Goal: Task Accomplishment & Management: Use online tool/utility

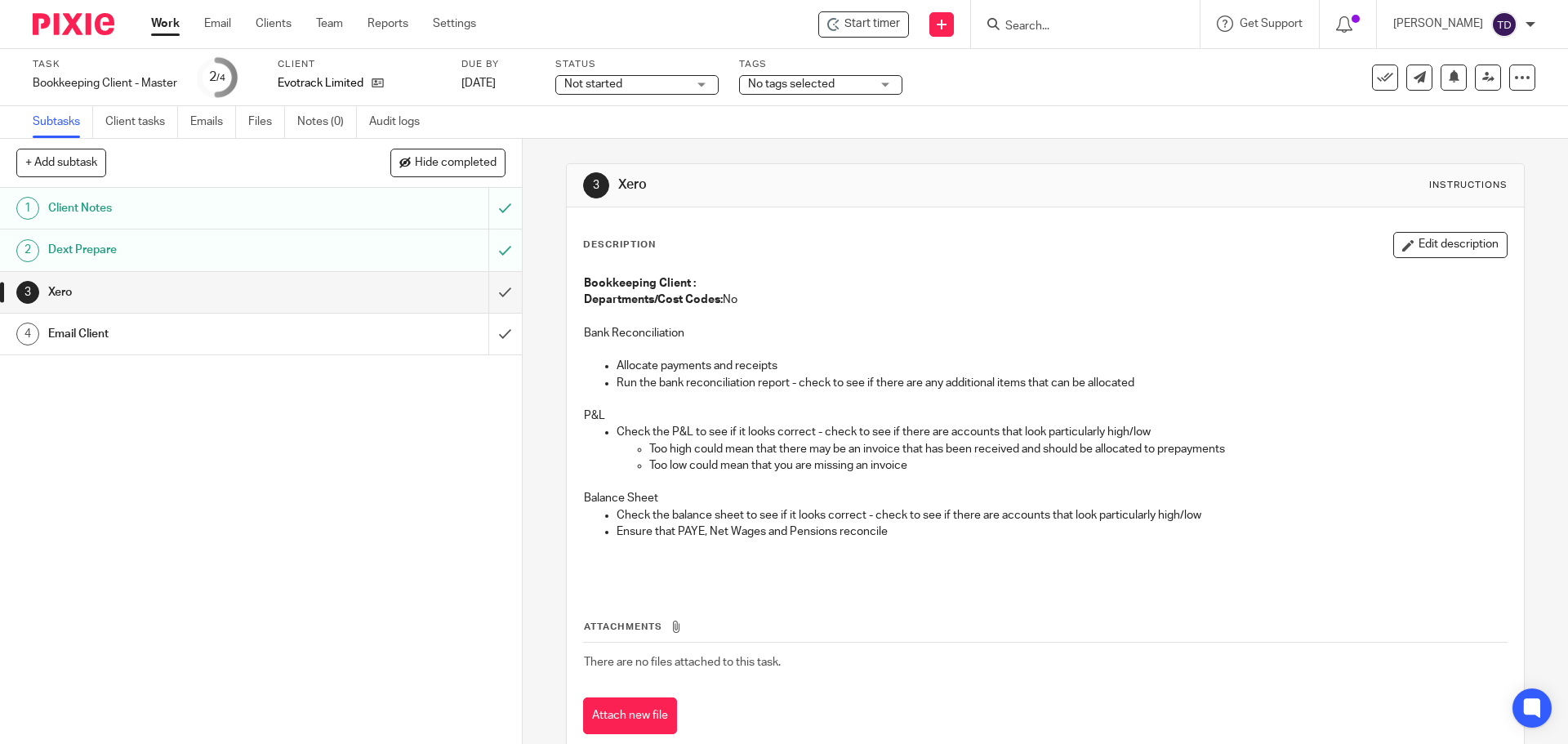
click at [747, 192] on h1 "Xero" at bounding box center [849, 186] width 462 height 17
click at [487, 299] on input "submit" at bounding box center [261, 292] width 522 height 40
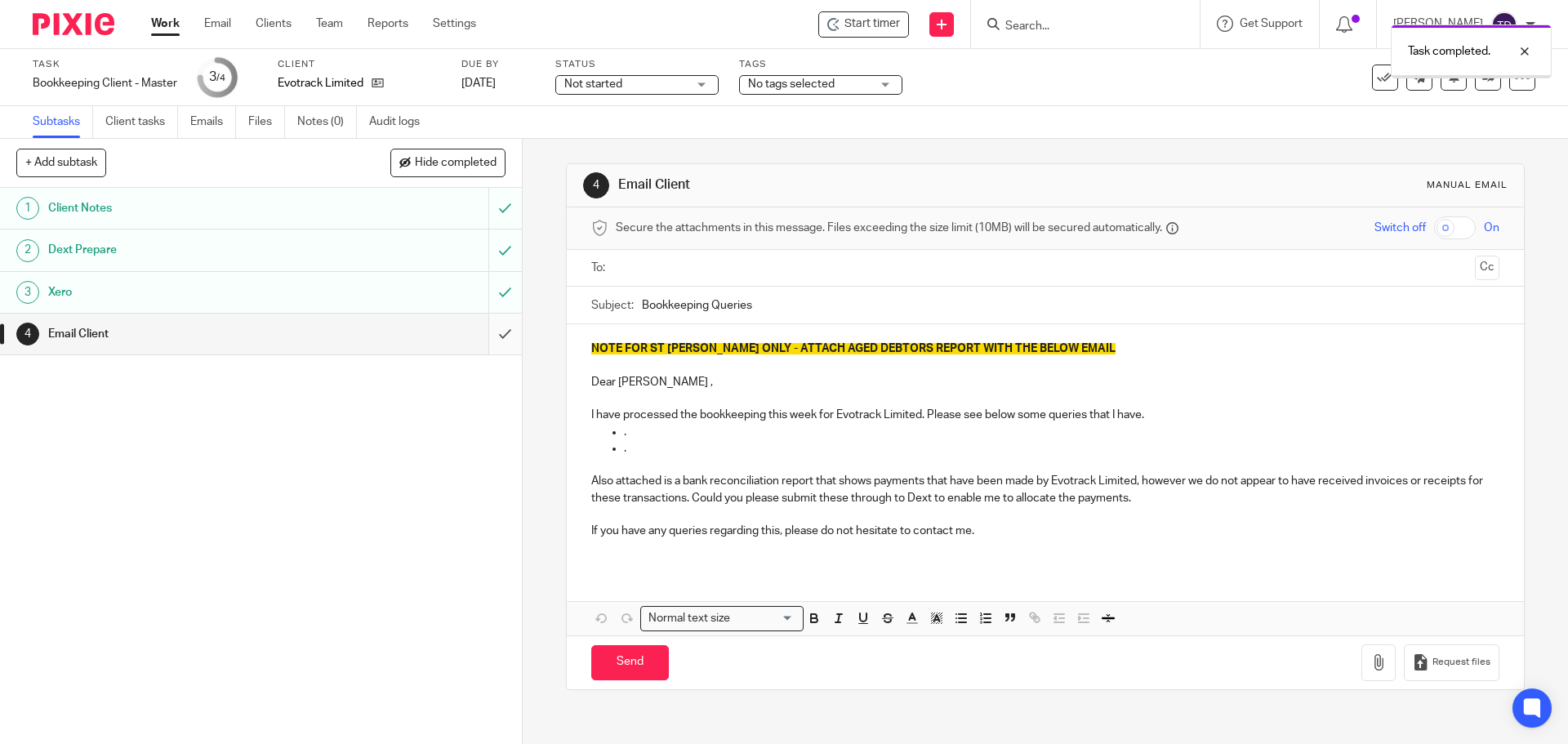
drag, startPoint x: 0, startPoint y: 0, endPoint x: 486, endPoint y: 340, distance: 593.1
click at [486, 340] on input "submit" at bounding box center [261, 334] width 522 height 40
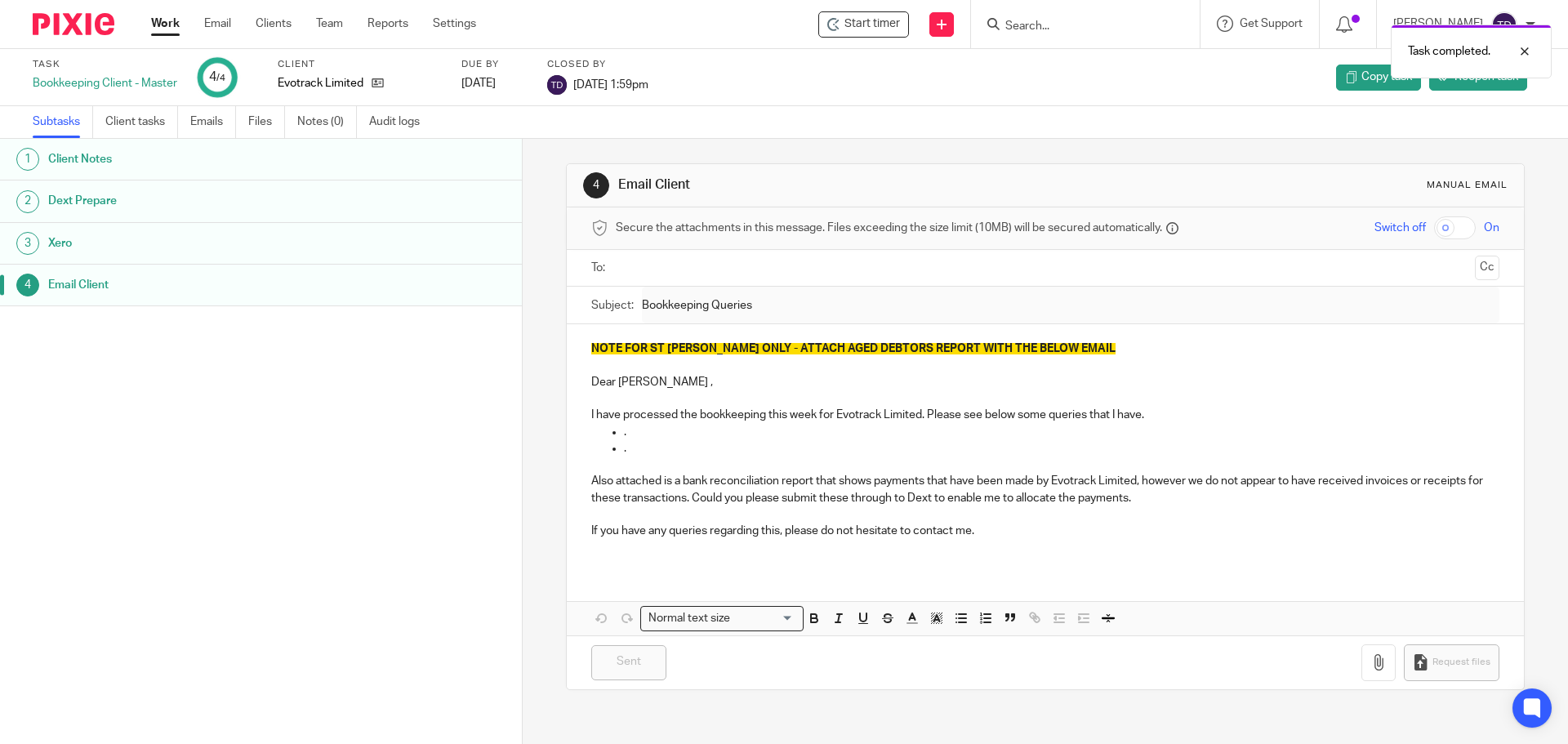
click at [163, 31] on link "Work" at bounding box center [165, 23] width 29 height 16
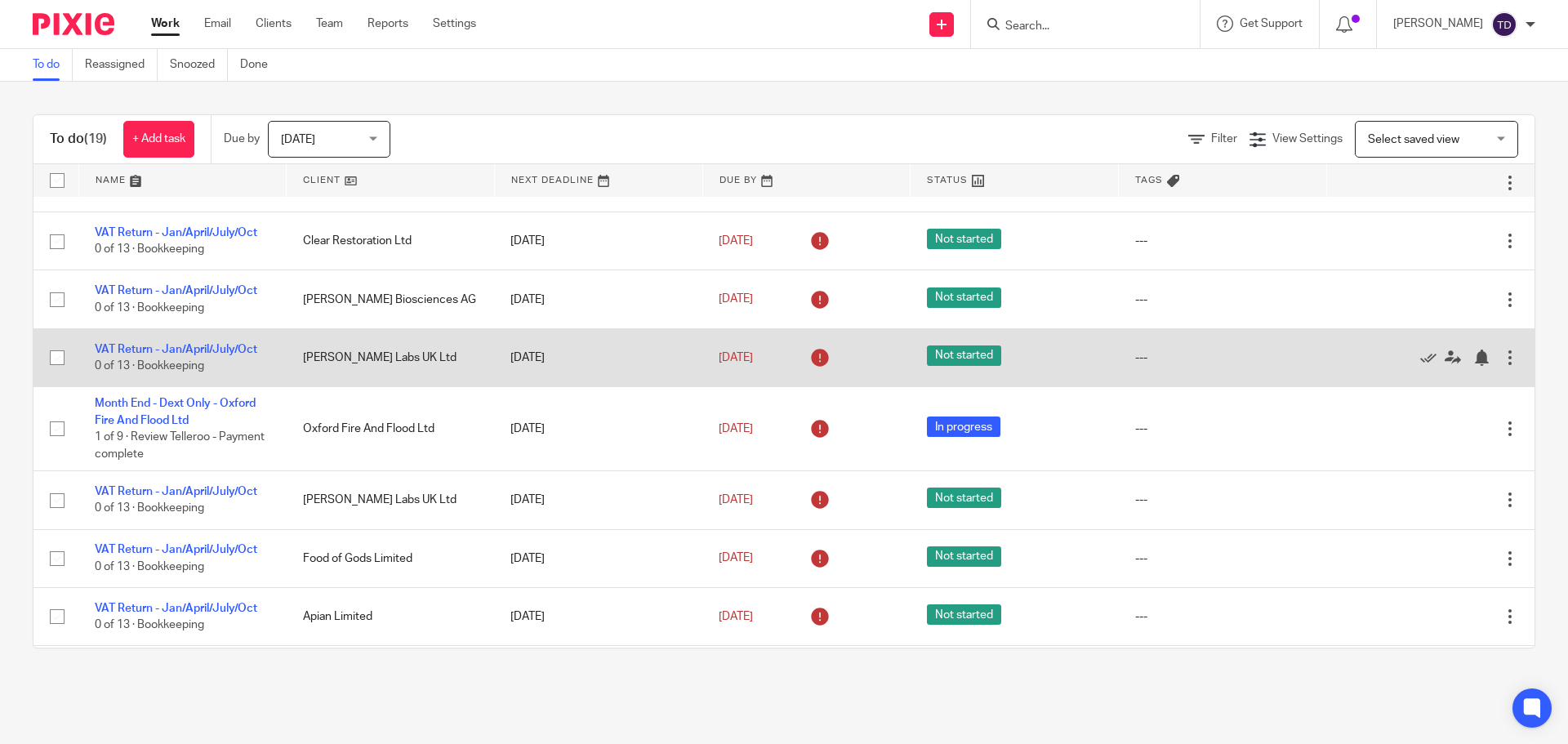
scroll to position [735, 0]
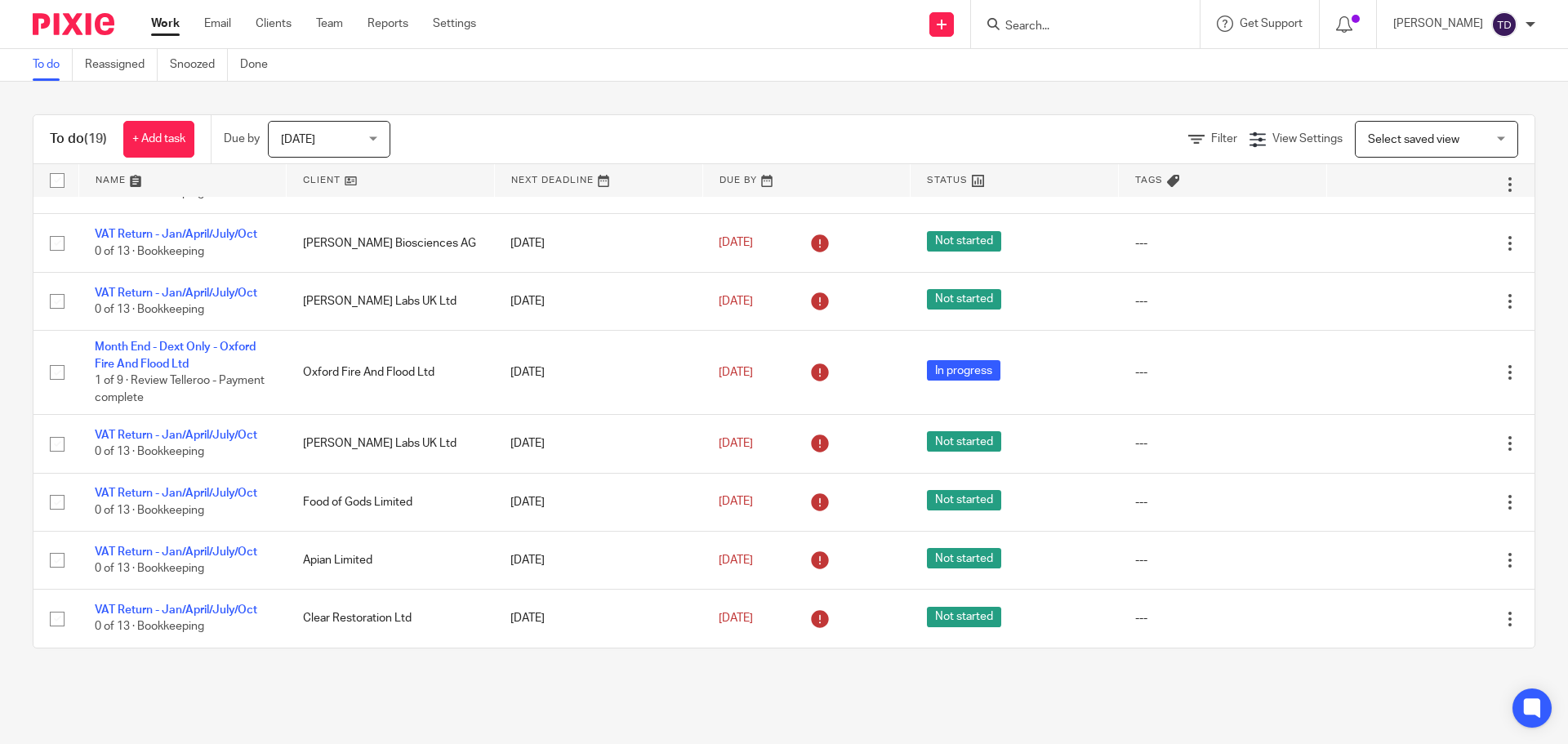
click at [253, 21] on ul "Work Email Clients Team Reports Settings" at bounding box center [326, 23] width 350 height 16
click at [263, 22] on link "Clients" at bounding box center [273, 23] width 36 height 16
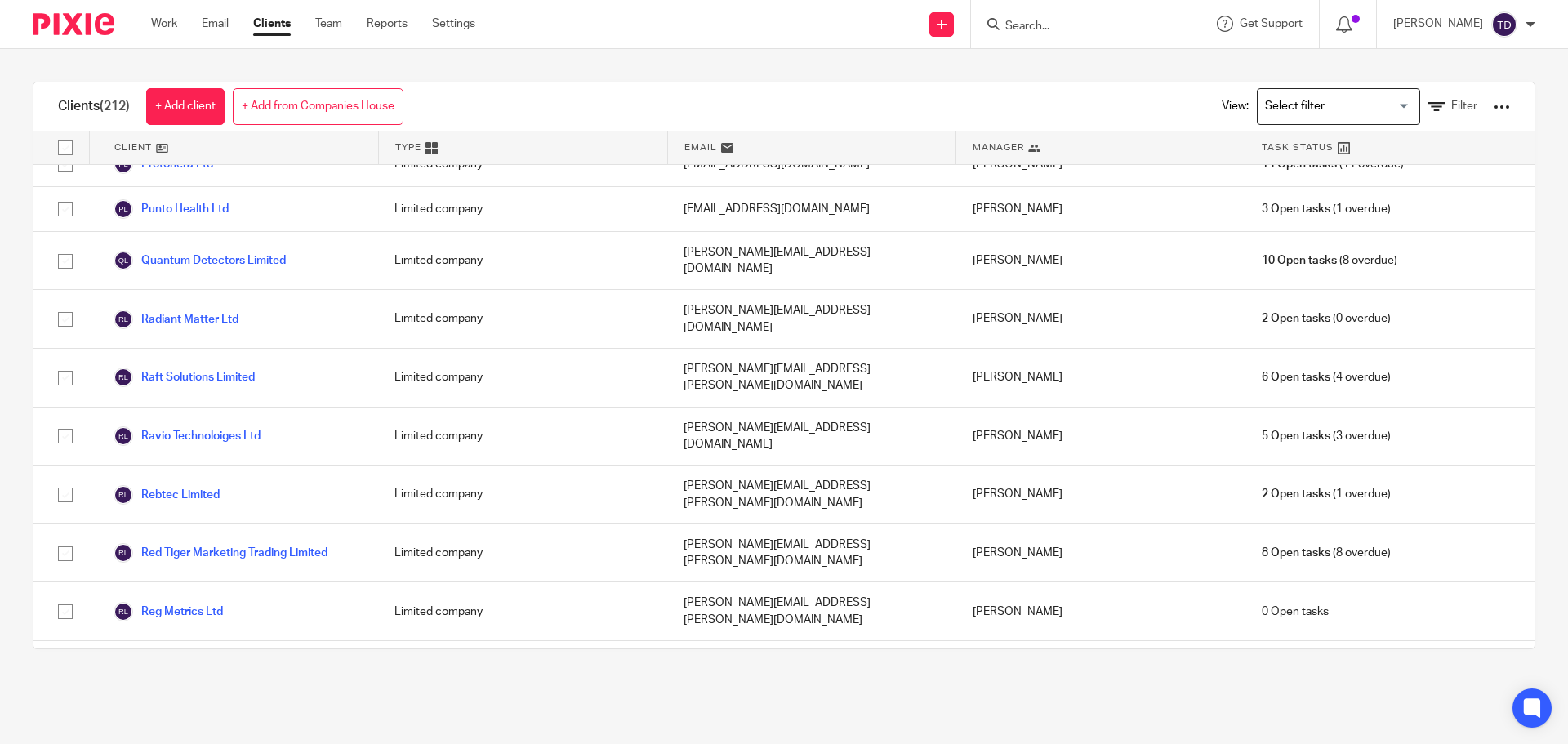
scroll to position [7677, 0]
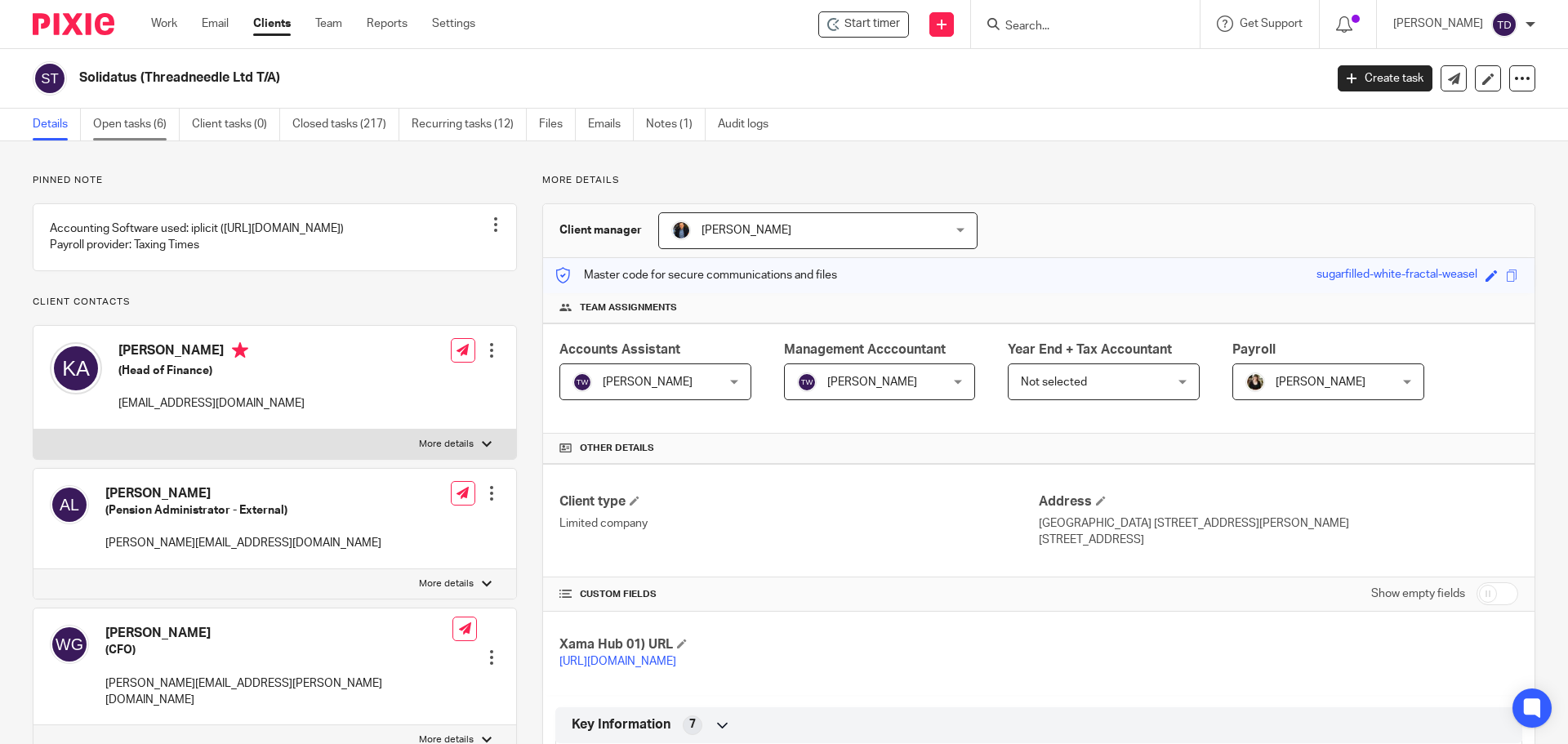
click at [135, 129] on link "Open tasks (6)" at bounding box center [137, 124] width 87 height 32
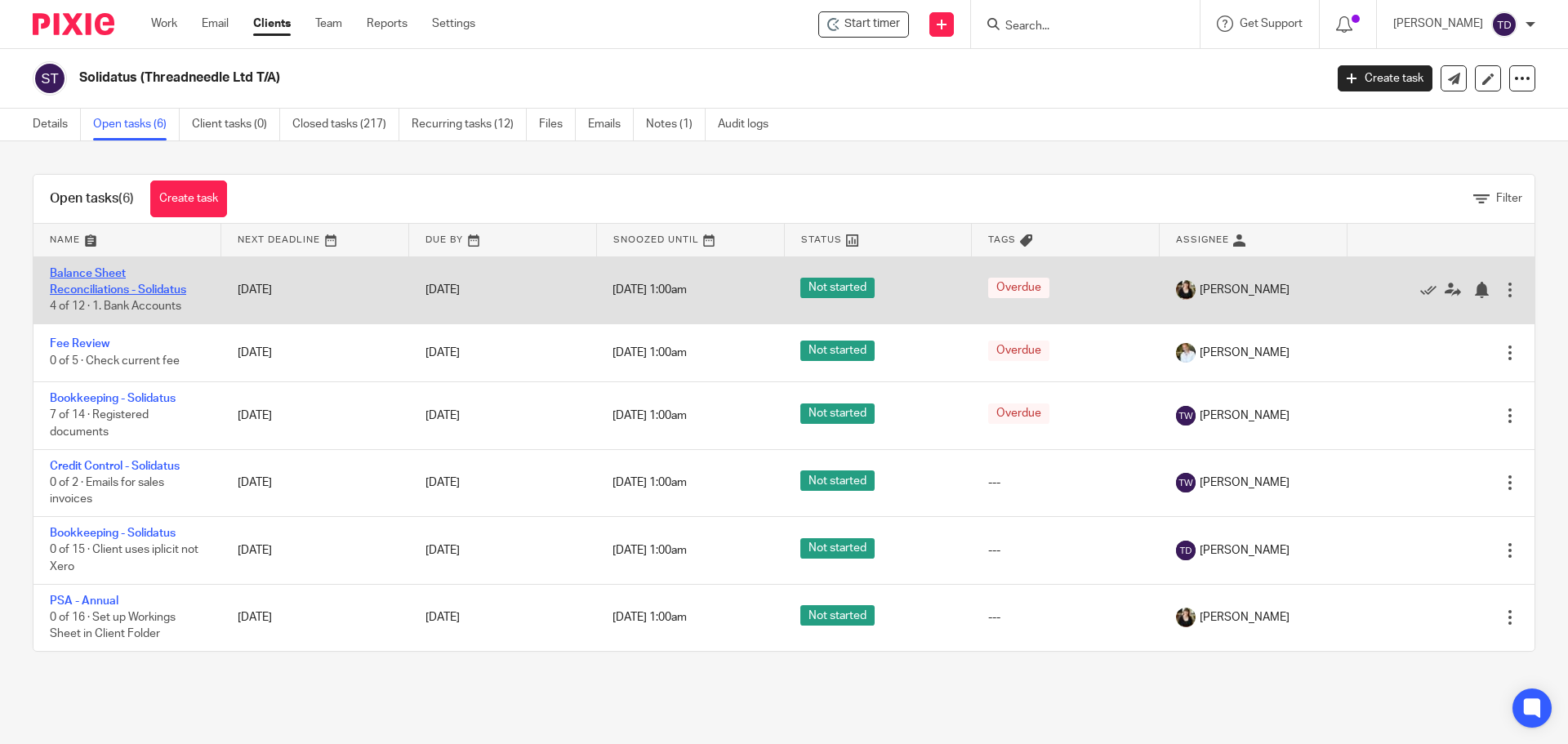
click at [133, 285] on link "Balance Sheet Reconciliations - Solidatus" at bounding box center [118, 282] width 137 height 28
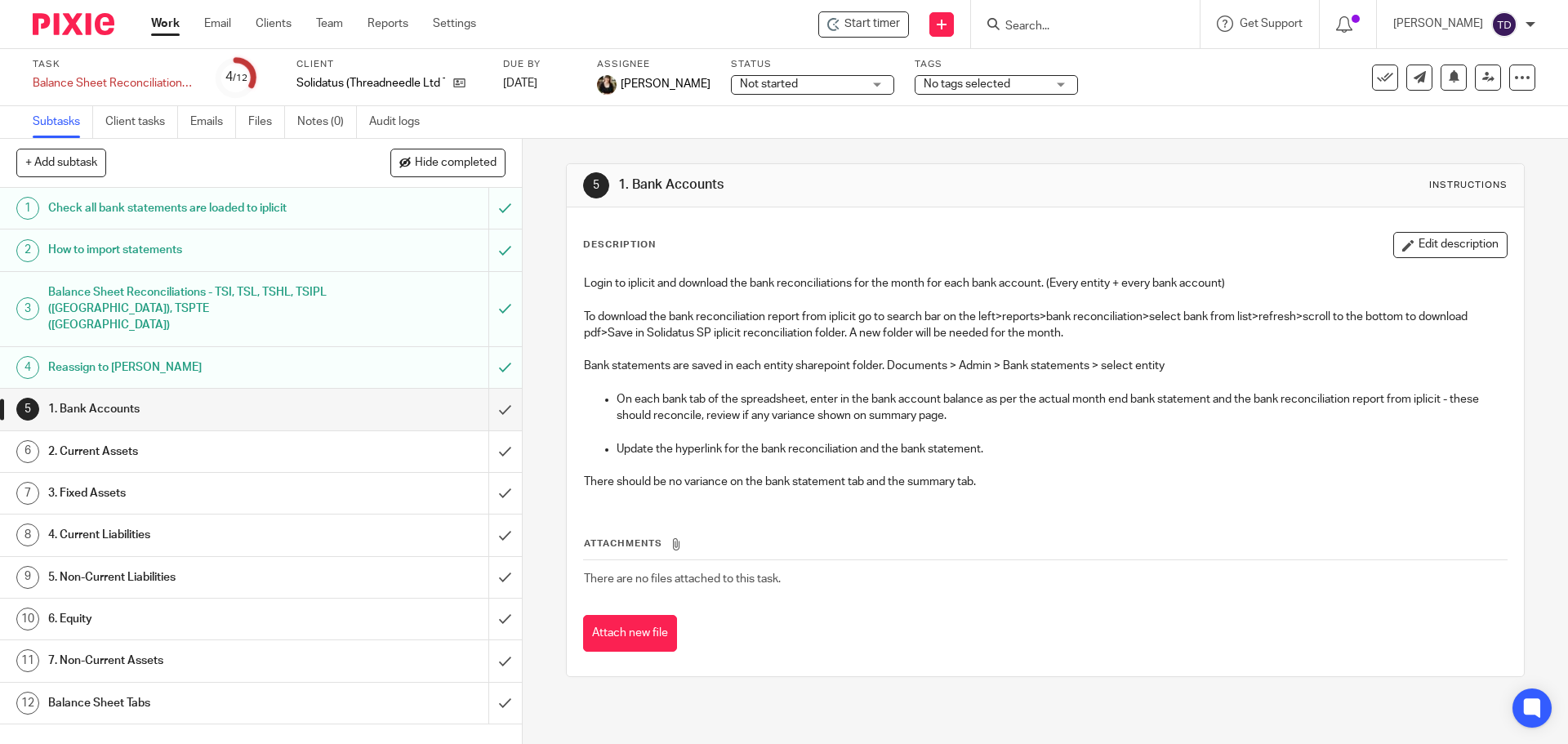
click at [251, 206] on h1 "Check all bank statements are loaded to iplicit" at bounding box center [189, 208] width 283 height 24
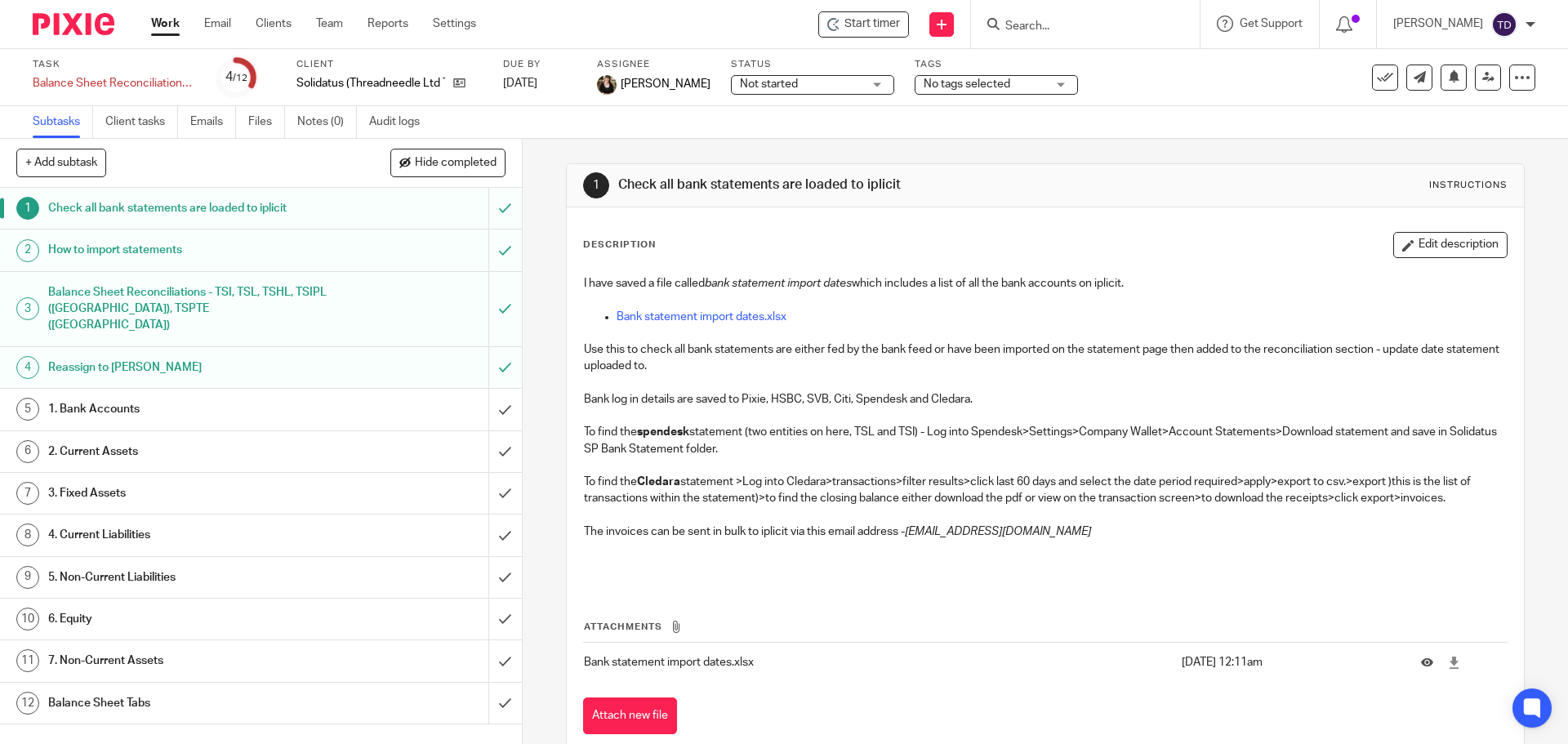
click at [291, 247] on h1 "How to import statements" at bounding box center [189, 249] width 283 height 24
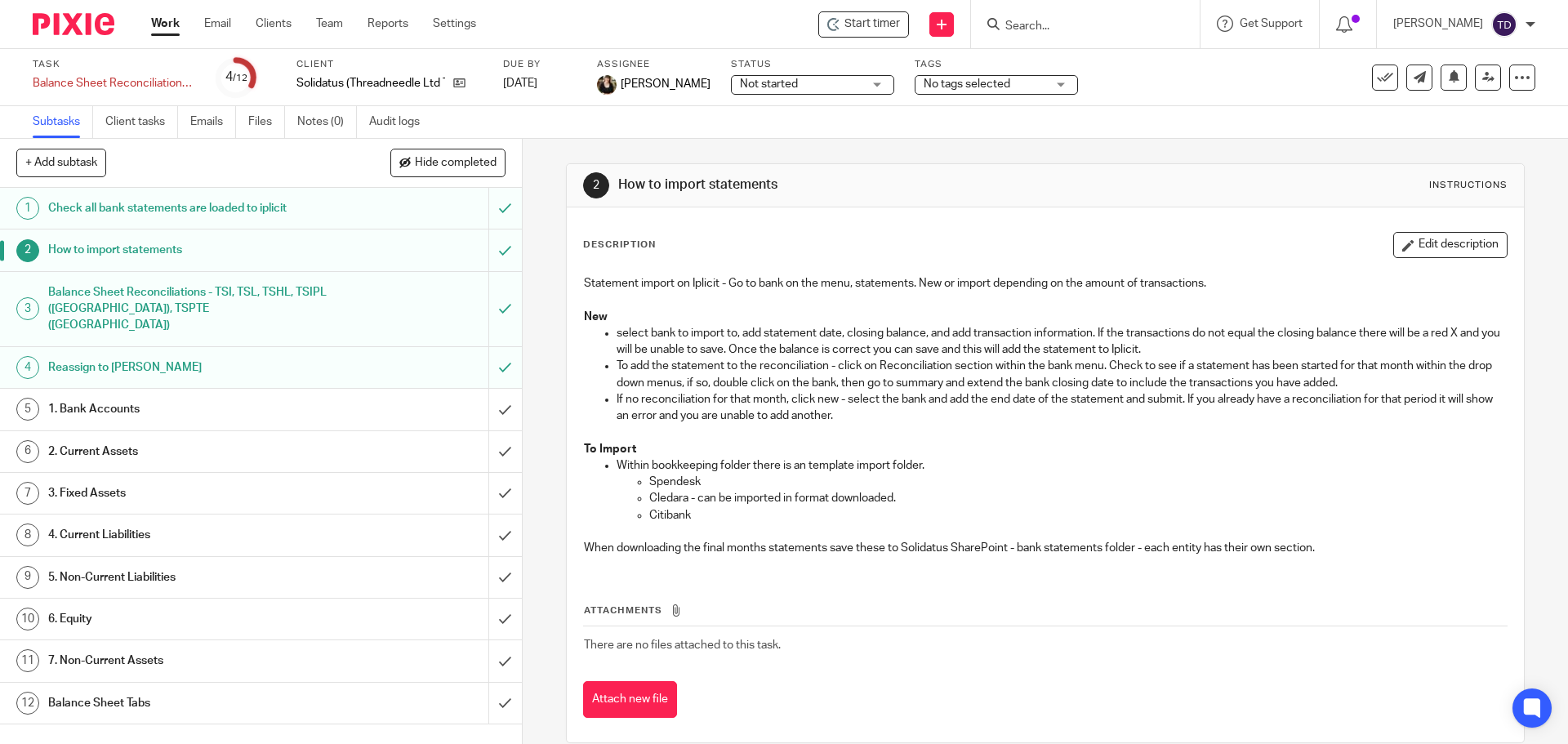
click at [246, 307] on h1 "Balance Sheet Reconciliations - TSI, TSL, TSHL, TSIPL (India), TSPTE (Singapore)" at bounding box center [189, 309] width 283 height 58
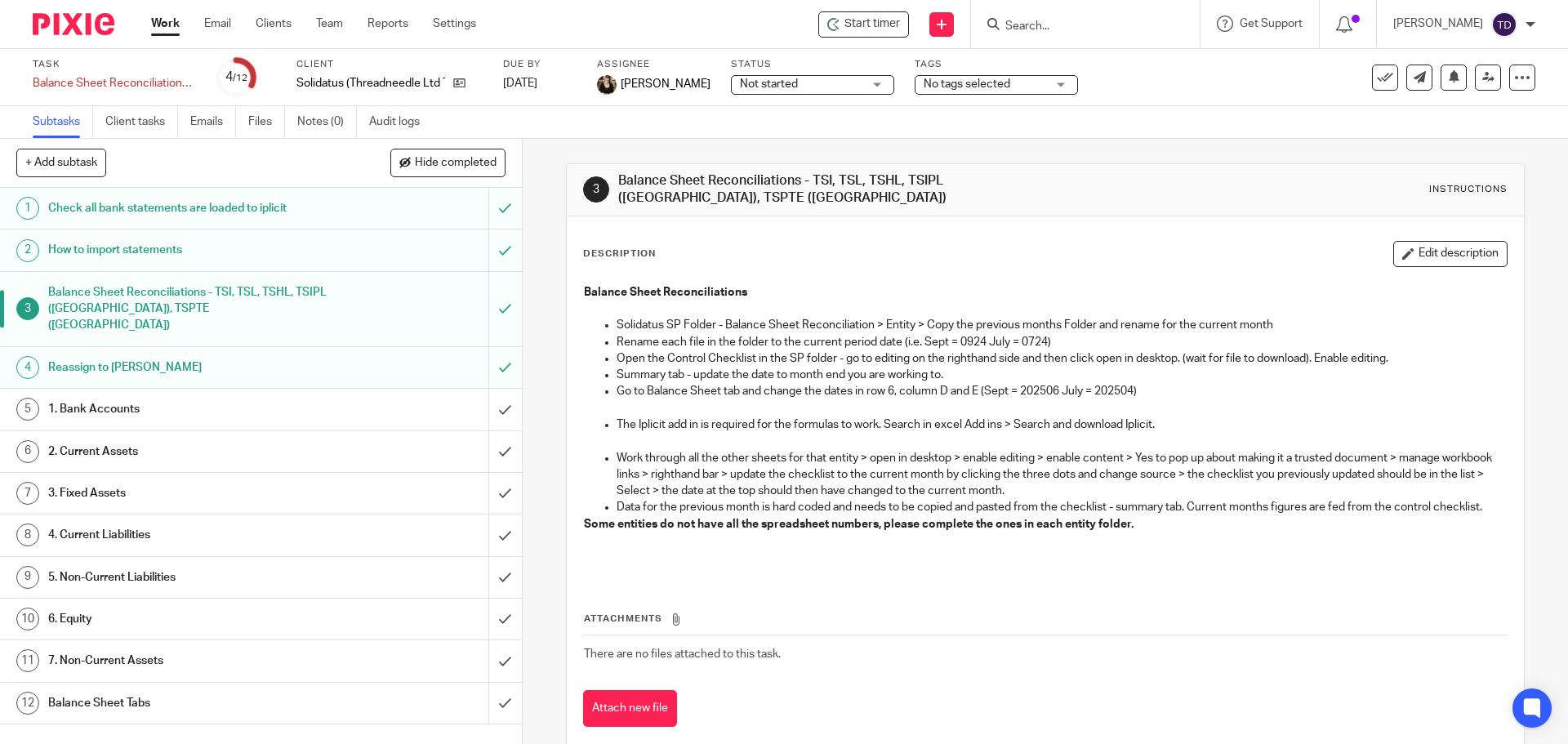
click at [222, 263] on link "2 How to import statements" at bounding box center [244, 250] width 488 height 40
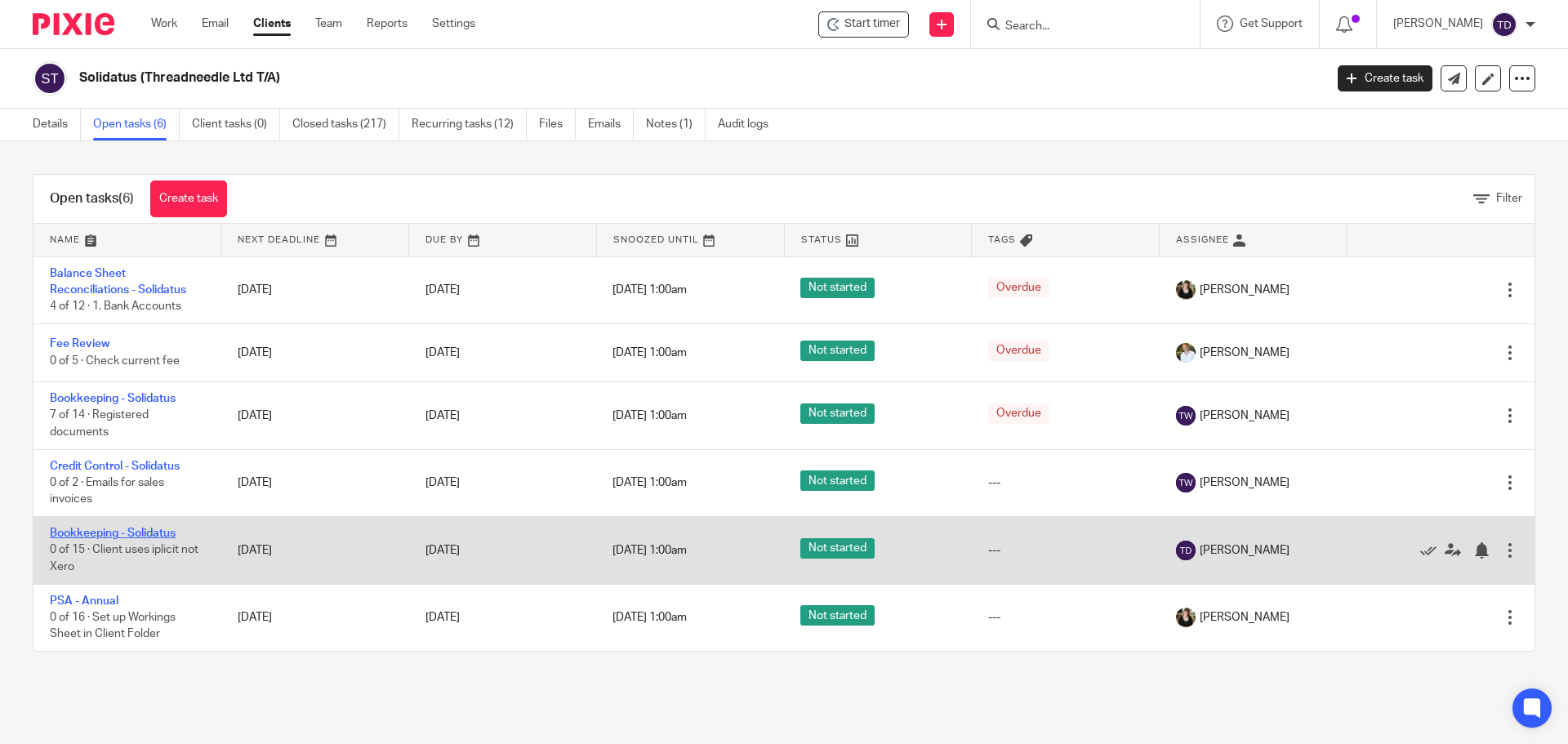
click at [149, 533] on link "Bookkeeping - Solidatus" at bounding box center [112, 533] width 126 height 12
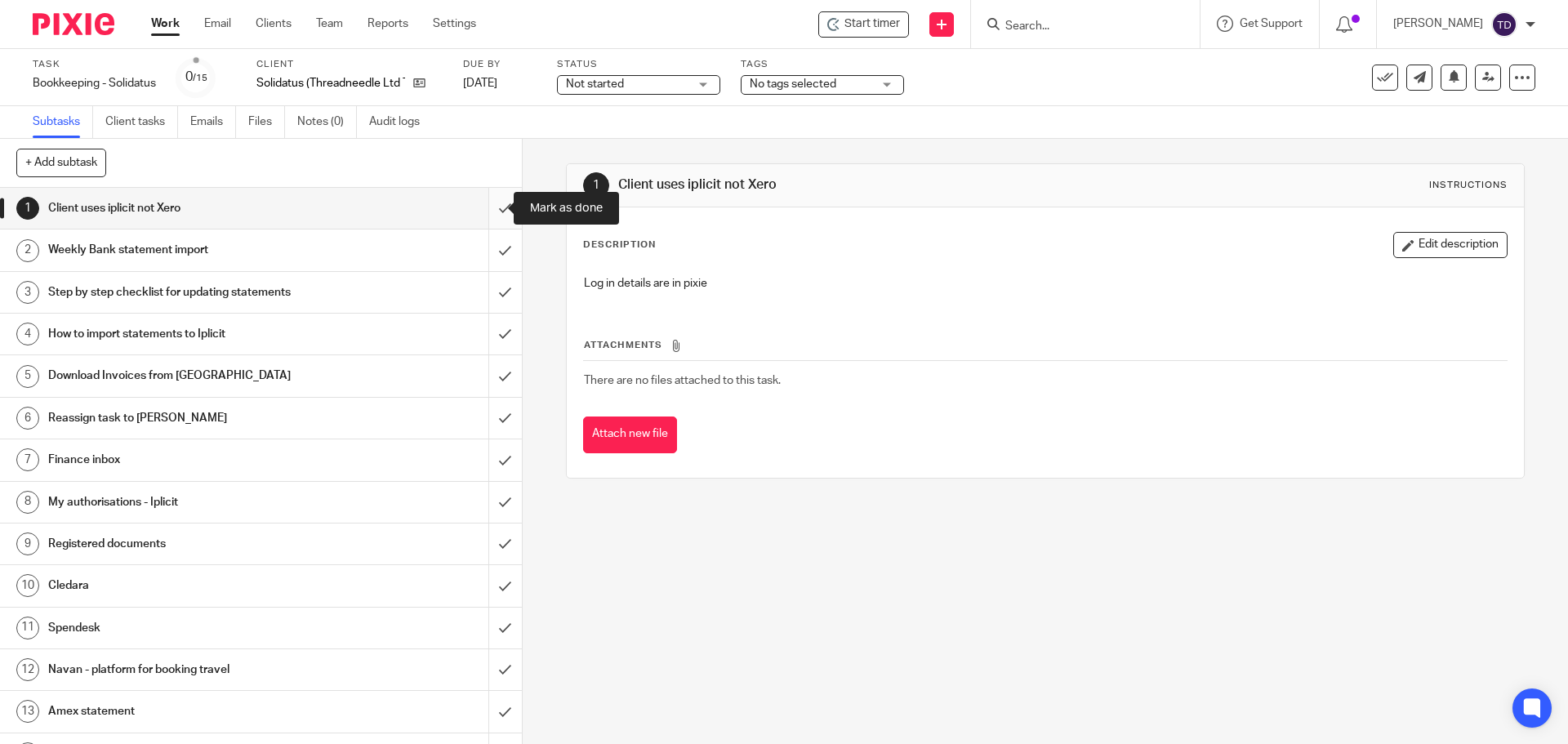
click at [485, 204] on input "submit" at bounding box center [261, 208] width 522 height 40
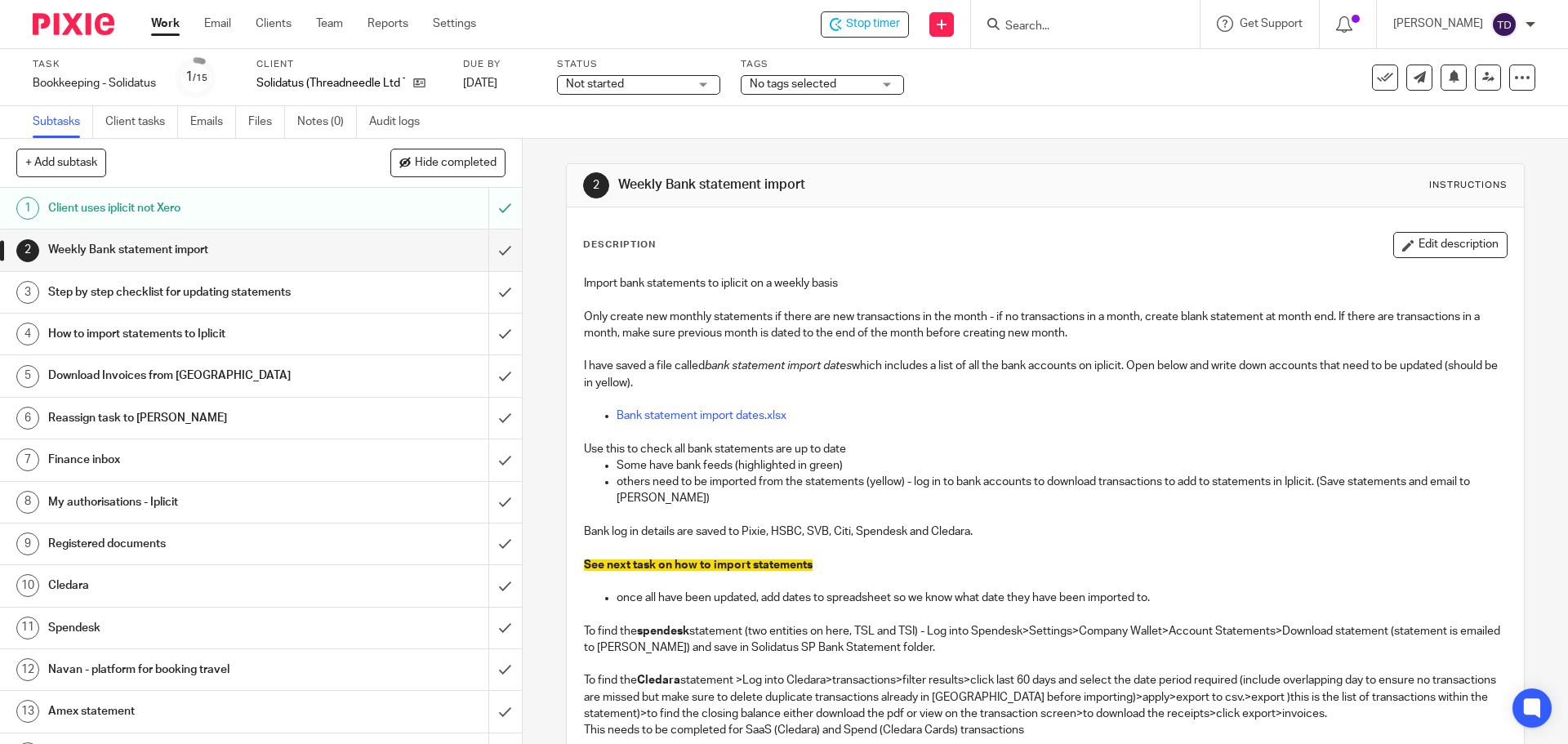
click at [1090, 236] on div "Description Edit description" at bounding box center [1045, 244] width 924 height 26
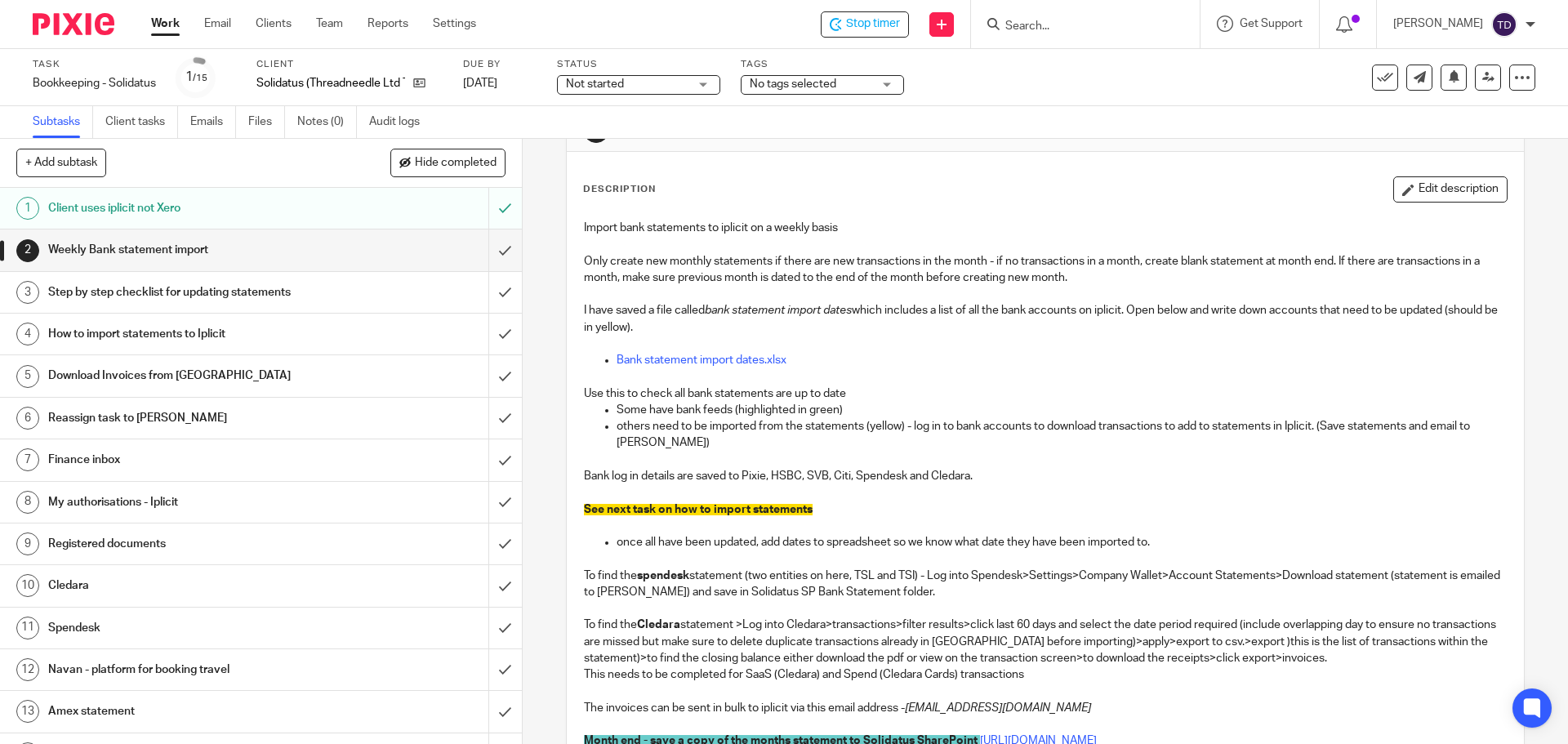
scroll to position [82, 0]
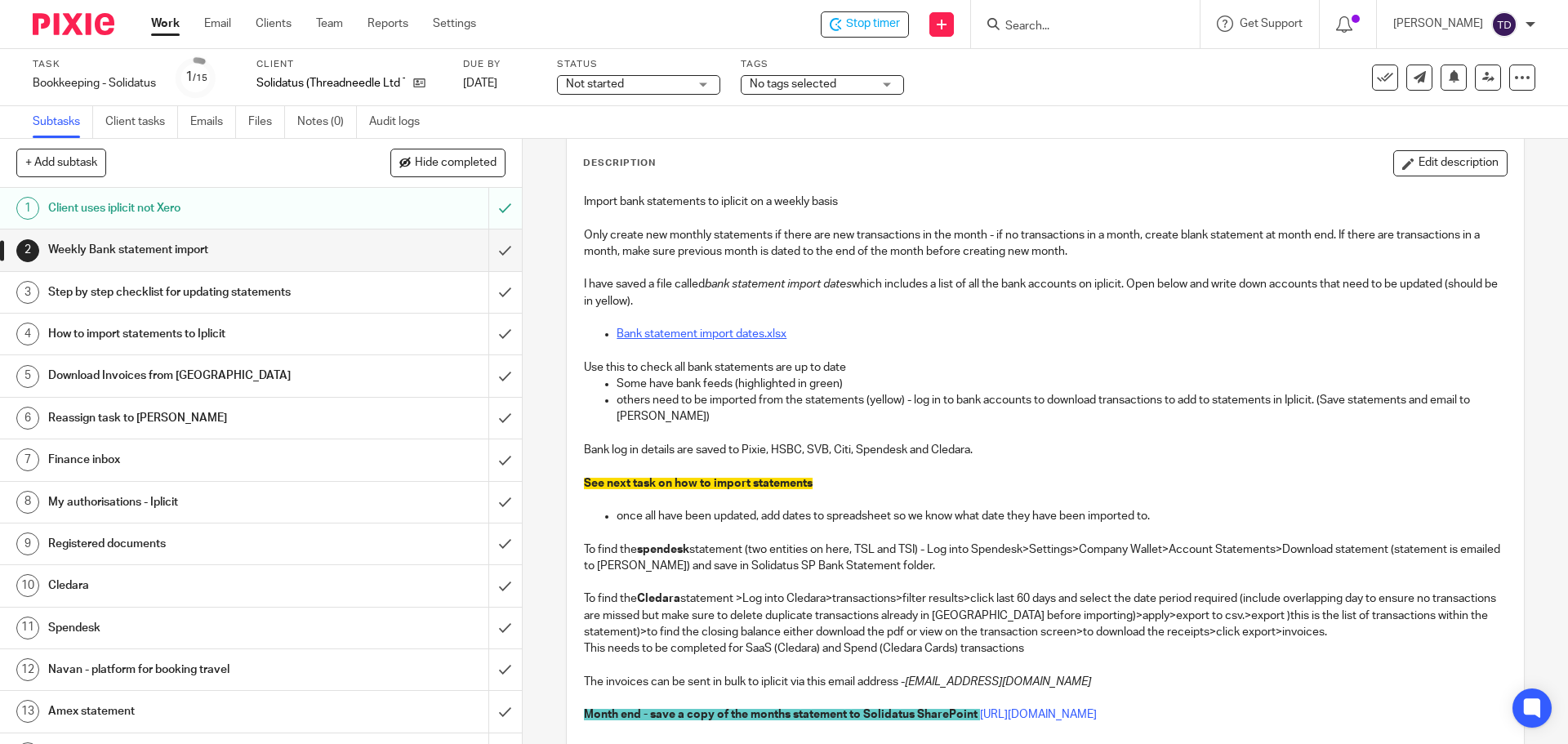
drag, startPoint x: 664, startPoint y: 325, endPoint x: 630, endPoint y: 335, distance: 35.4
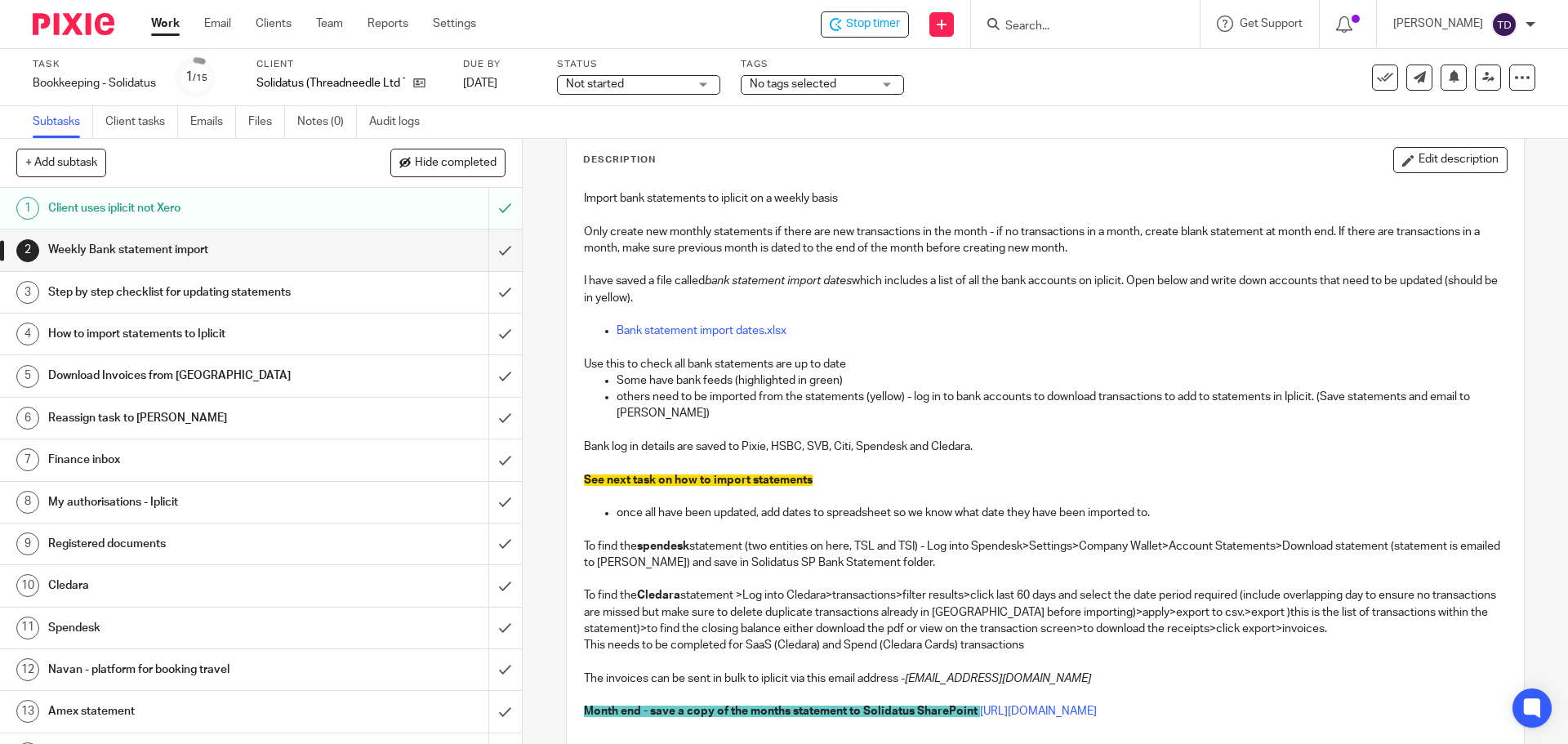
scroll to position [163, 0]
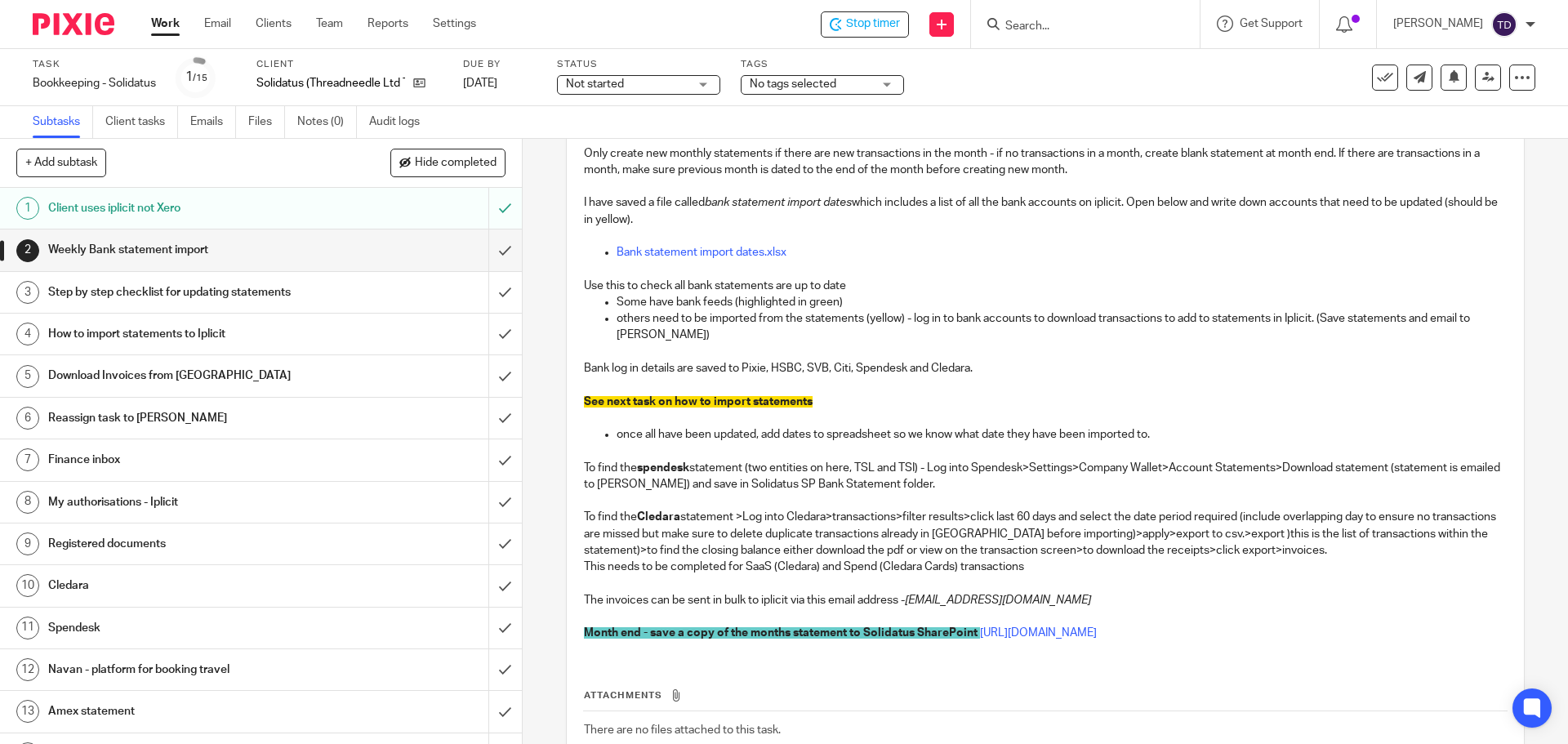
click at [313, 286] on h1 "Step by step checklist for updating statements" at bounding box center [189, 291] width 283 height 24
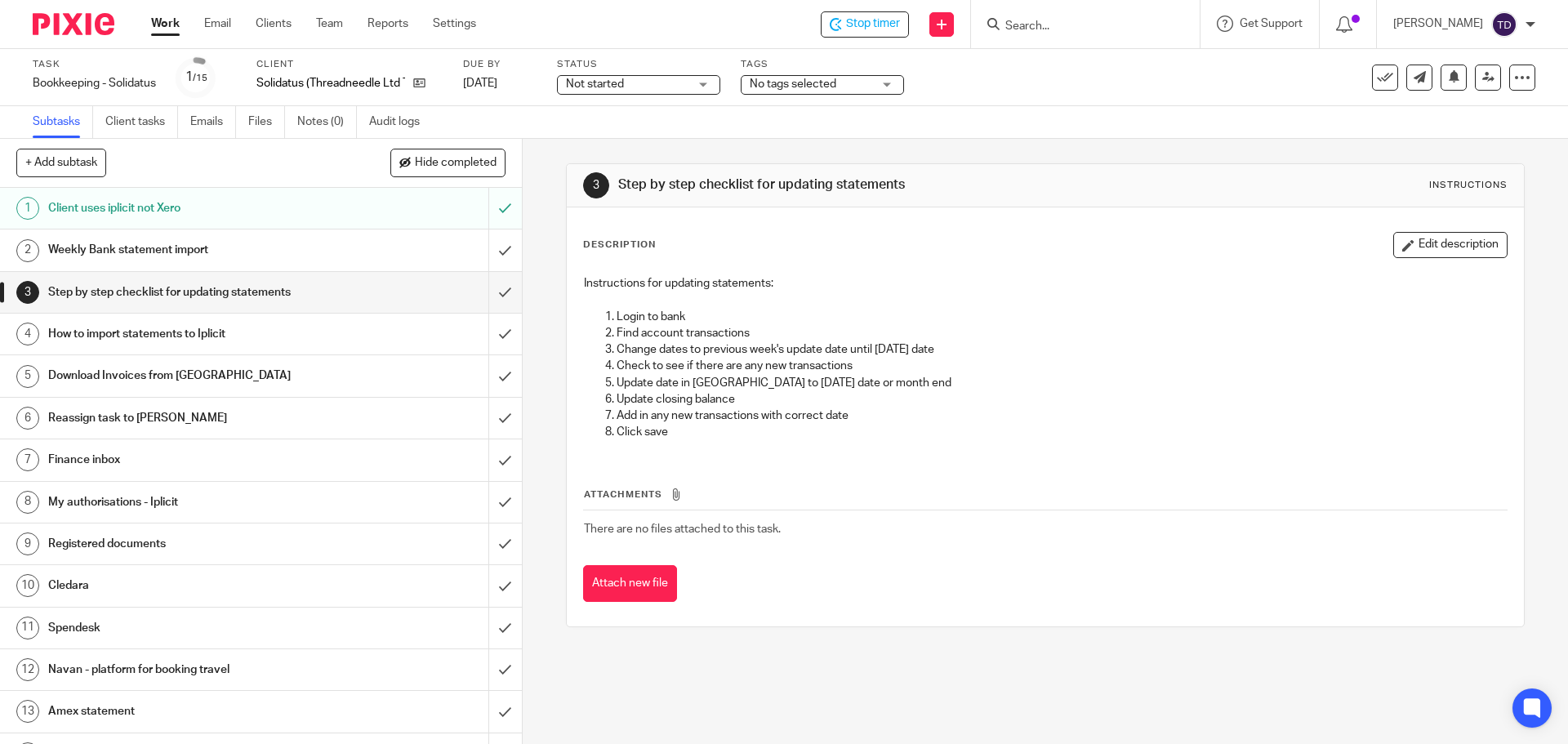
click at [269, 321] on link "4 How to import statements to Iplicit" at bounding box center [244, 334] width 488 height 40
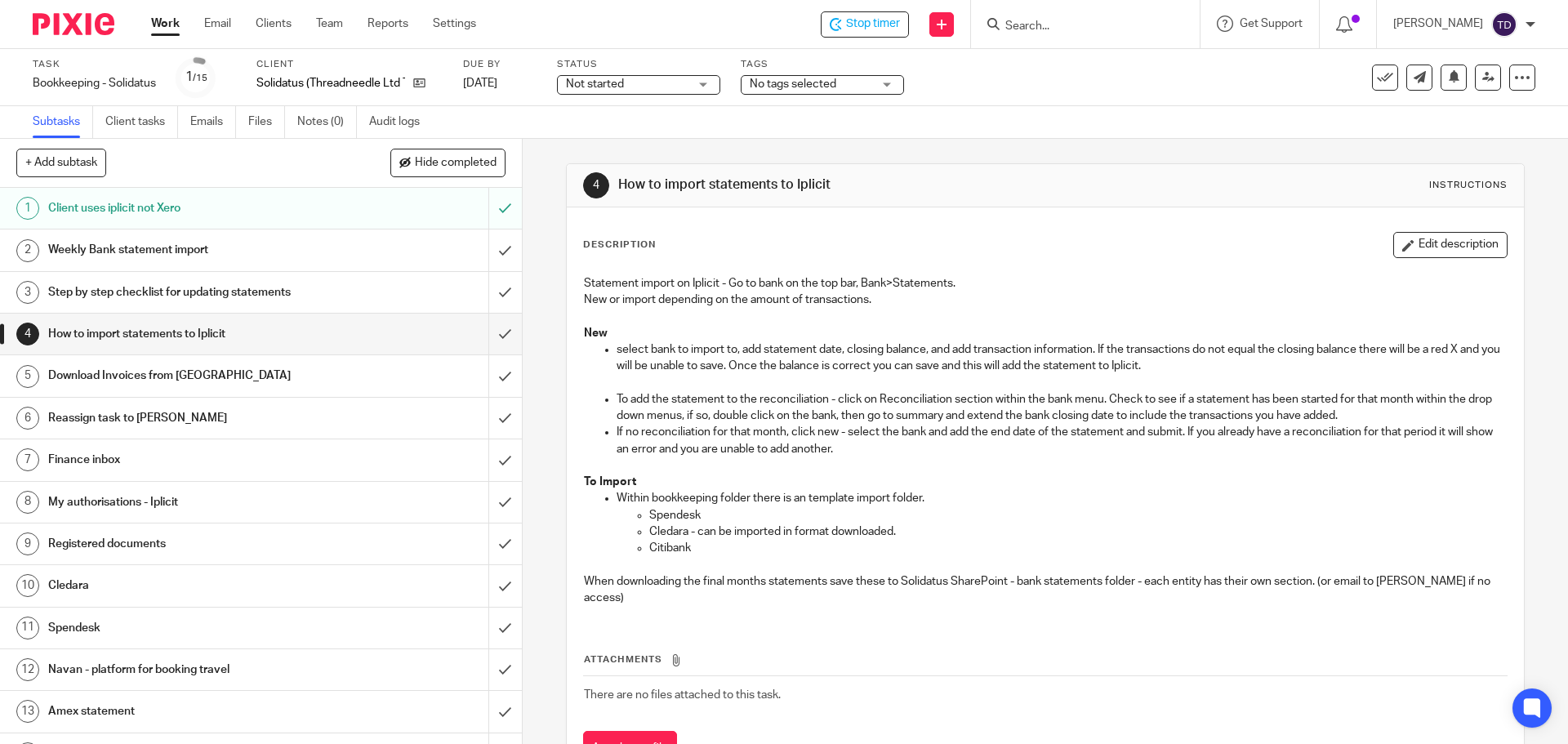
click at [252, 298] on h1 "Step by step checklist for updating statements" at bounding box center [189, 291] width 283 height 24
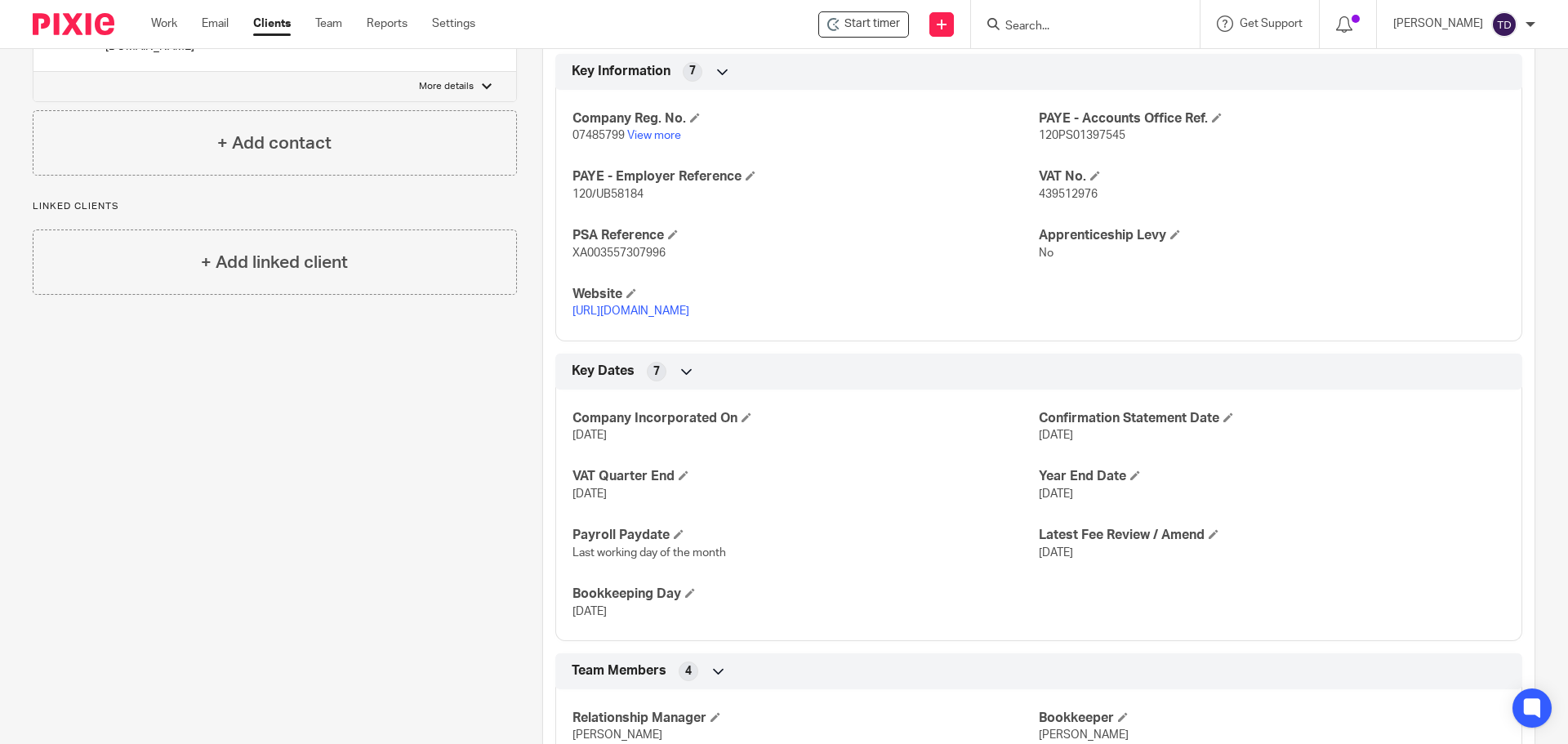
scroll to position [923, 0]
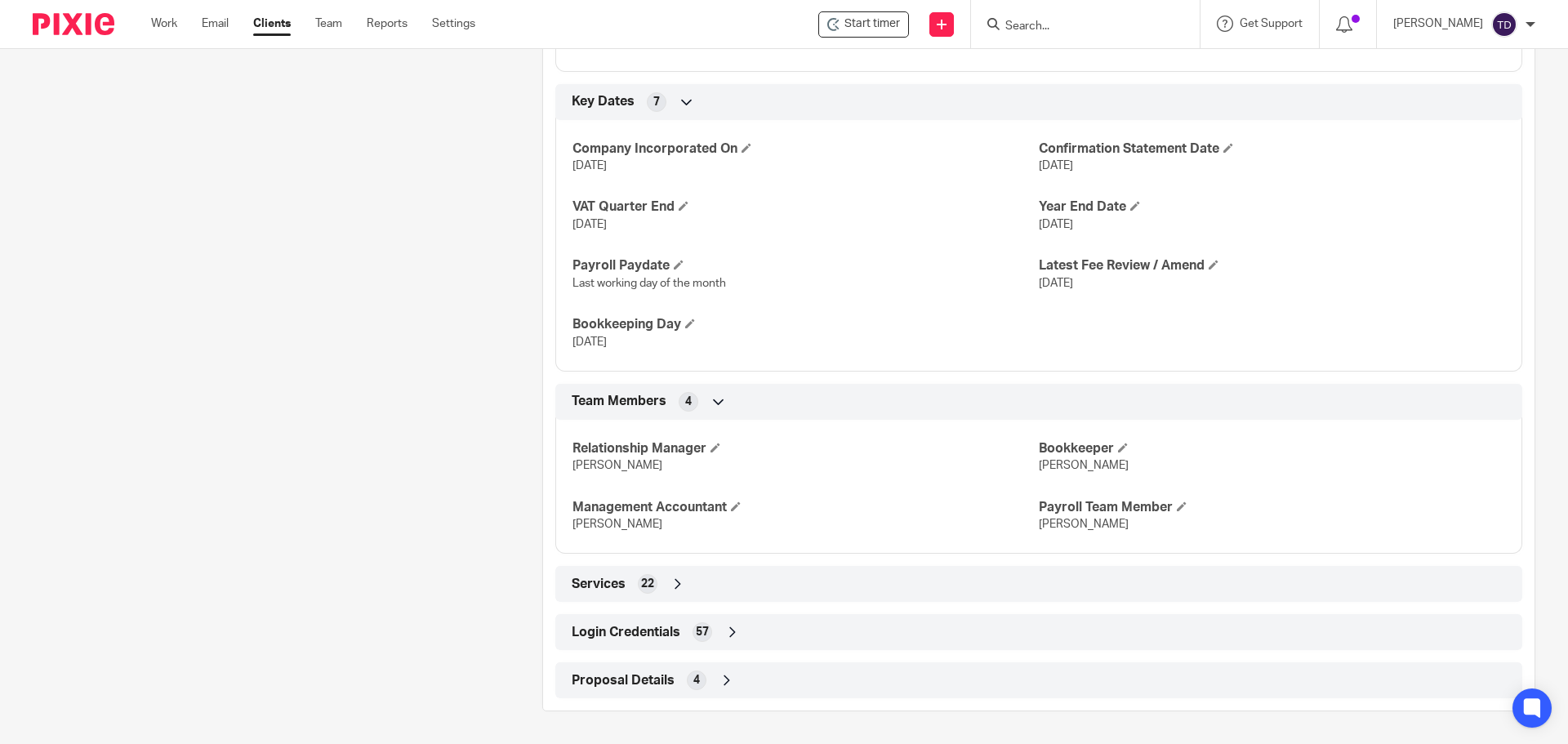
click at [677, 632] on div "Login Credentials 57" at bounding box center [1039, 632] width 943 height 28
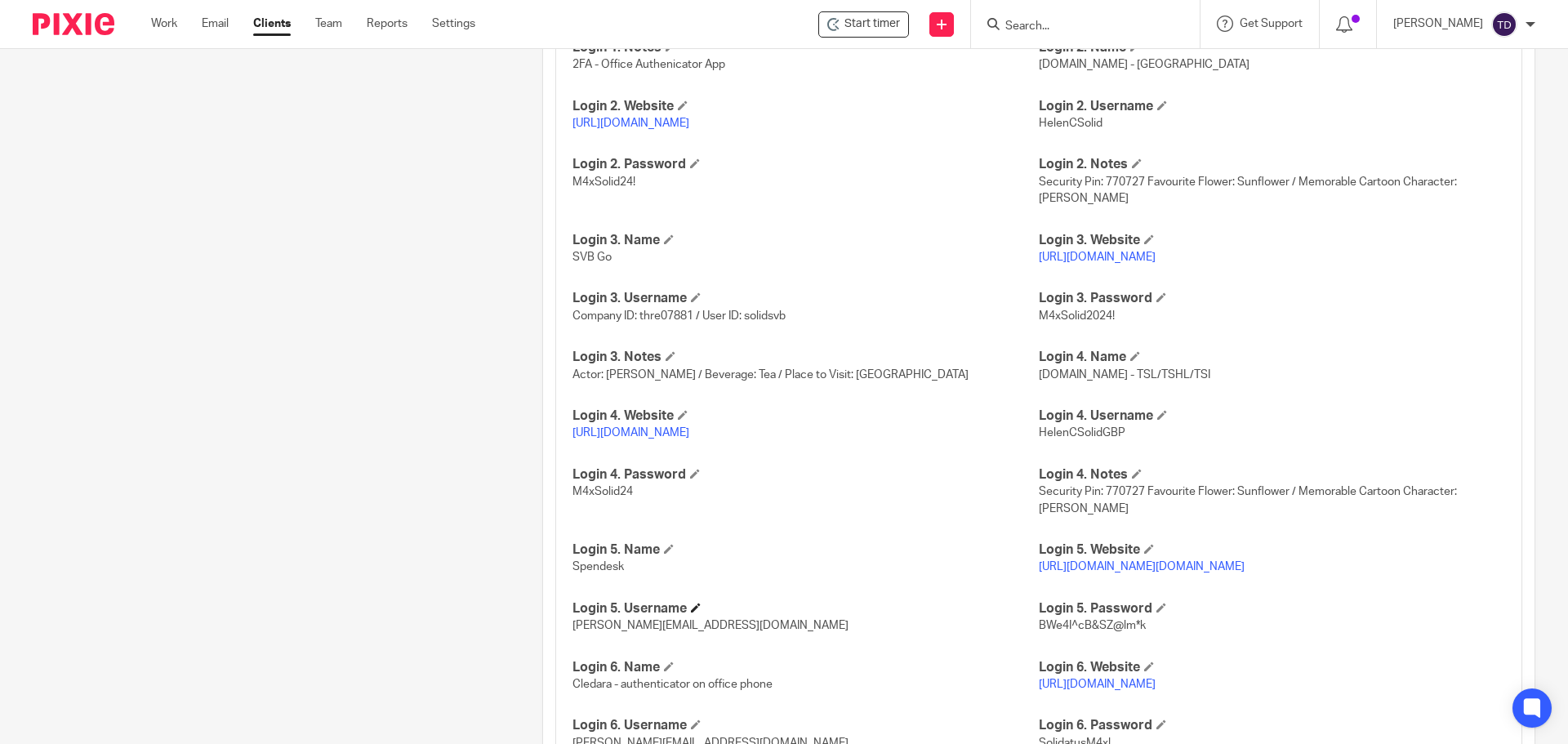
scroll to position [1714, 0]
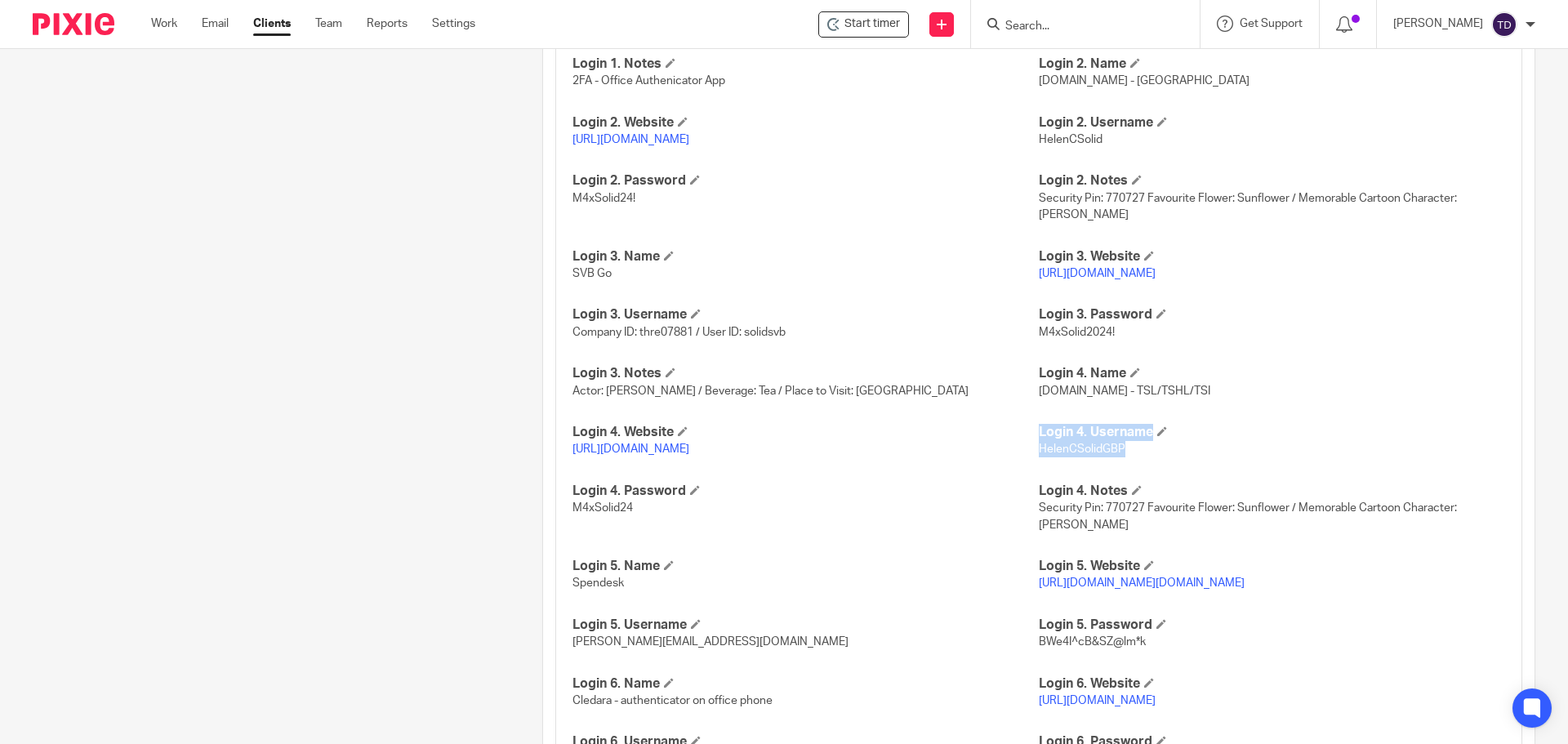
drag, startPoint x: 1116, startPoint y: 448, endPoint x: 1027, endPoint y: 448, distance: 89.0
click at [1027, 448] on div "HMRC Gateway User ID 755300551227 TSHL / M4xSolid2024! HMRC Gateway Password 91…" at bounding box center [1039, 744] width 967 height 1797
click at [1083, 450] on span "HelenCSolidGBP" at bounding box center [1083, 449] width 87 height 12
drag, startPoint x: 1119, startPoint y: 446, endPoint x: 1032, endPoint y: 448, distance: 87.0
click at [1039, 448] on p "HelenCSolidGBP" at bounding box center [1272, 449] width 466 height 16
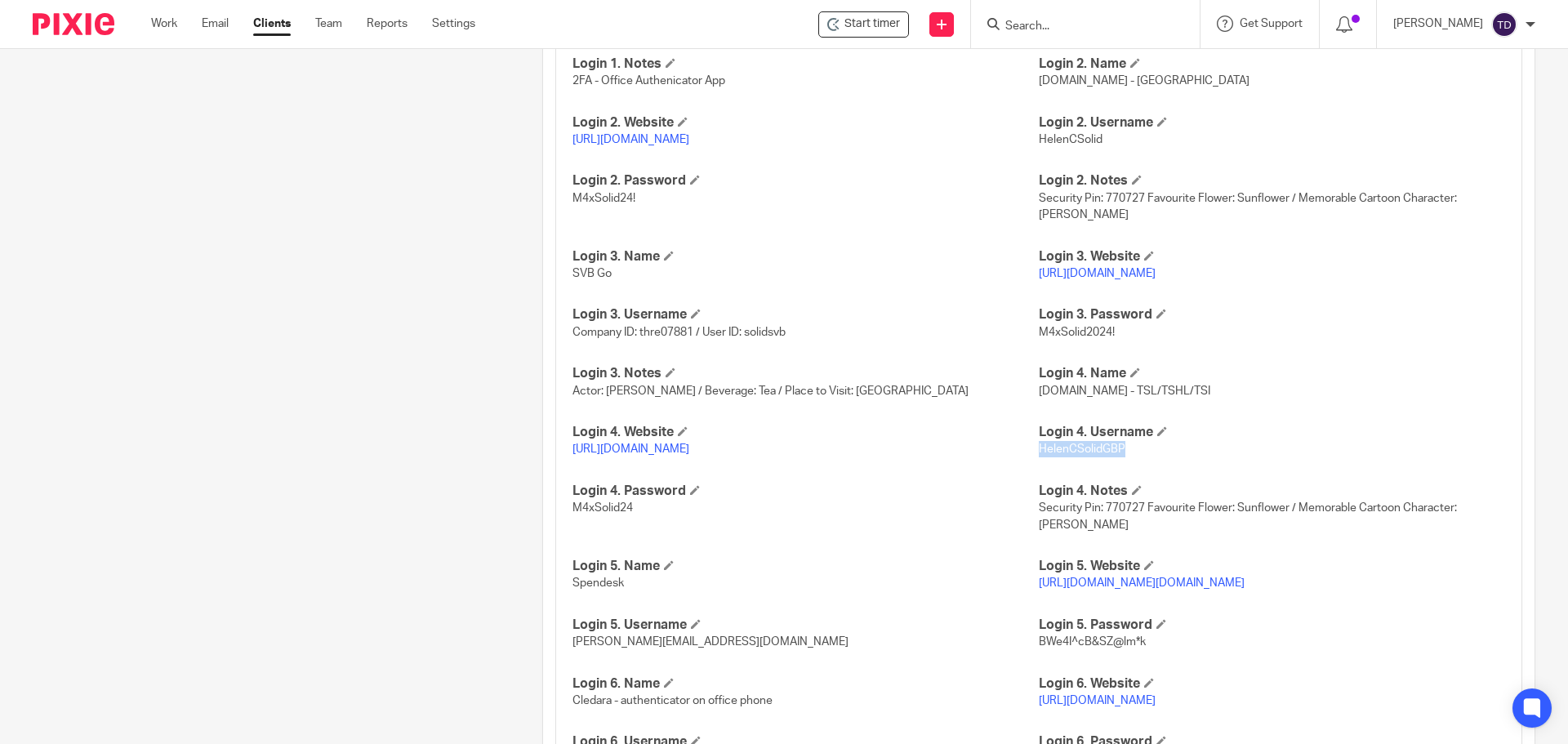
copy span "HelenCSolidGBP"
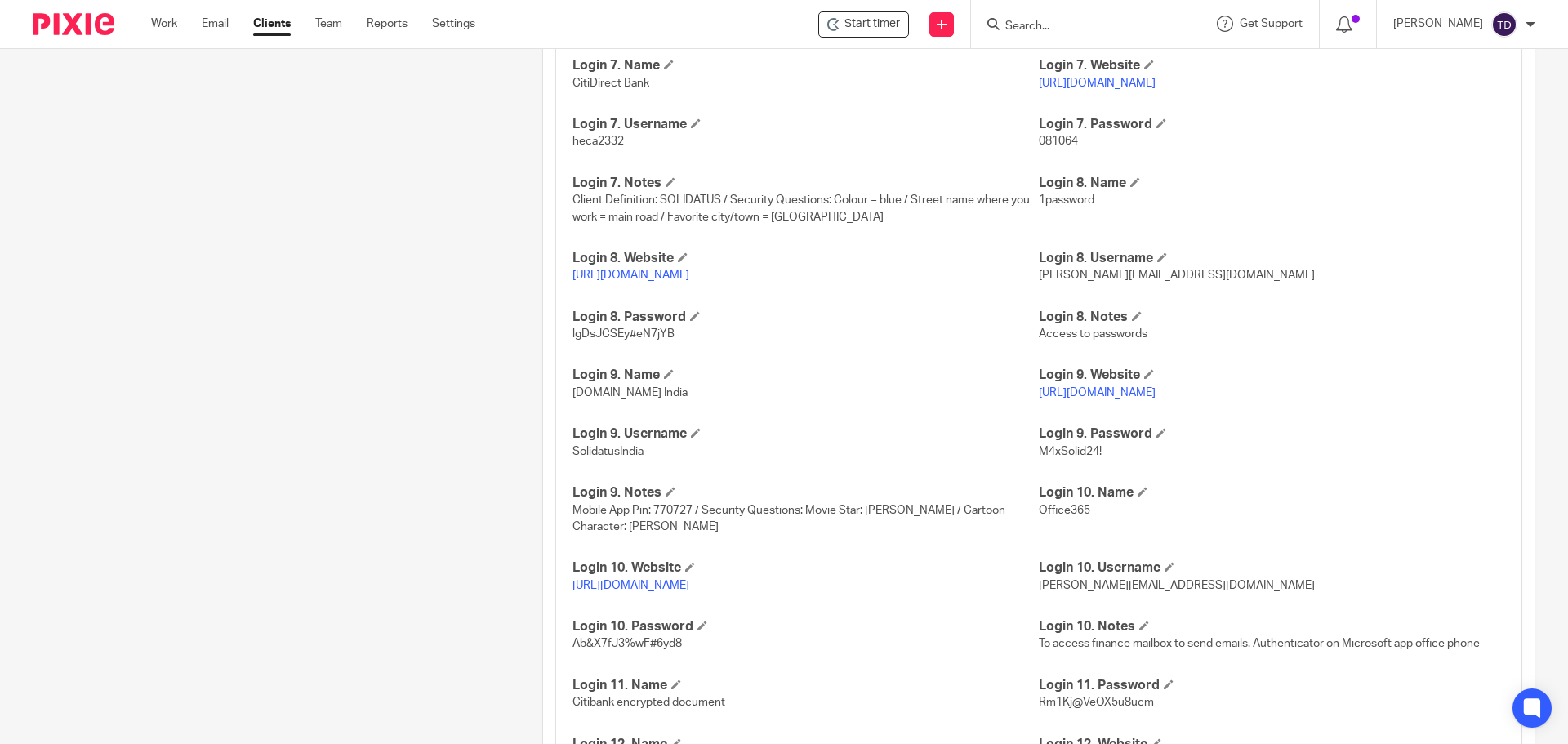
scroll to position [1616, 0]
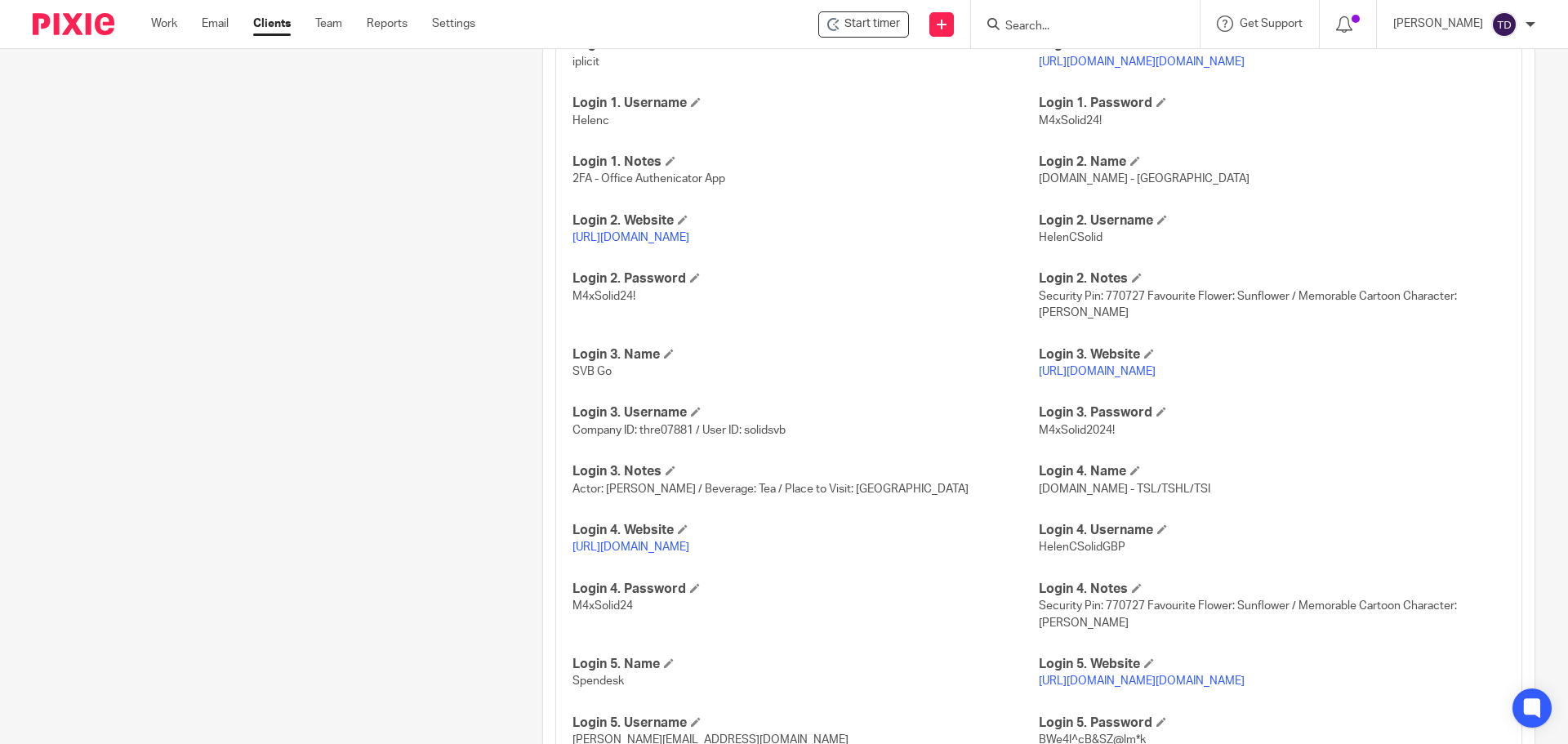
click at [692, 432] on span "Company ID: thre07881 / User ID: solidsvb" at bounding box center [680, 431] width 213 height 12
click at [689, 427] on span "Company ID: thre07881 / User ID: solidsvb" at bounding box center [680, 431] width 213 height 12
click at [688, 428] on span "Company ID: thre07881 / User ID: solidsvb" at bounding box center [680, 431] width 213 height 12
drag, startPoint x: 687, startPoint y: 429, endPoint x: 652, endPoint y: 437, distance: 35.9
click at [656, 437] on p "Company ID: thre07881 / User ID: solidsvb" at bounding box center [806, 430] width 466 height 16
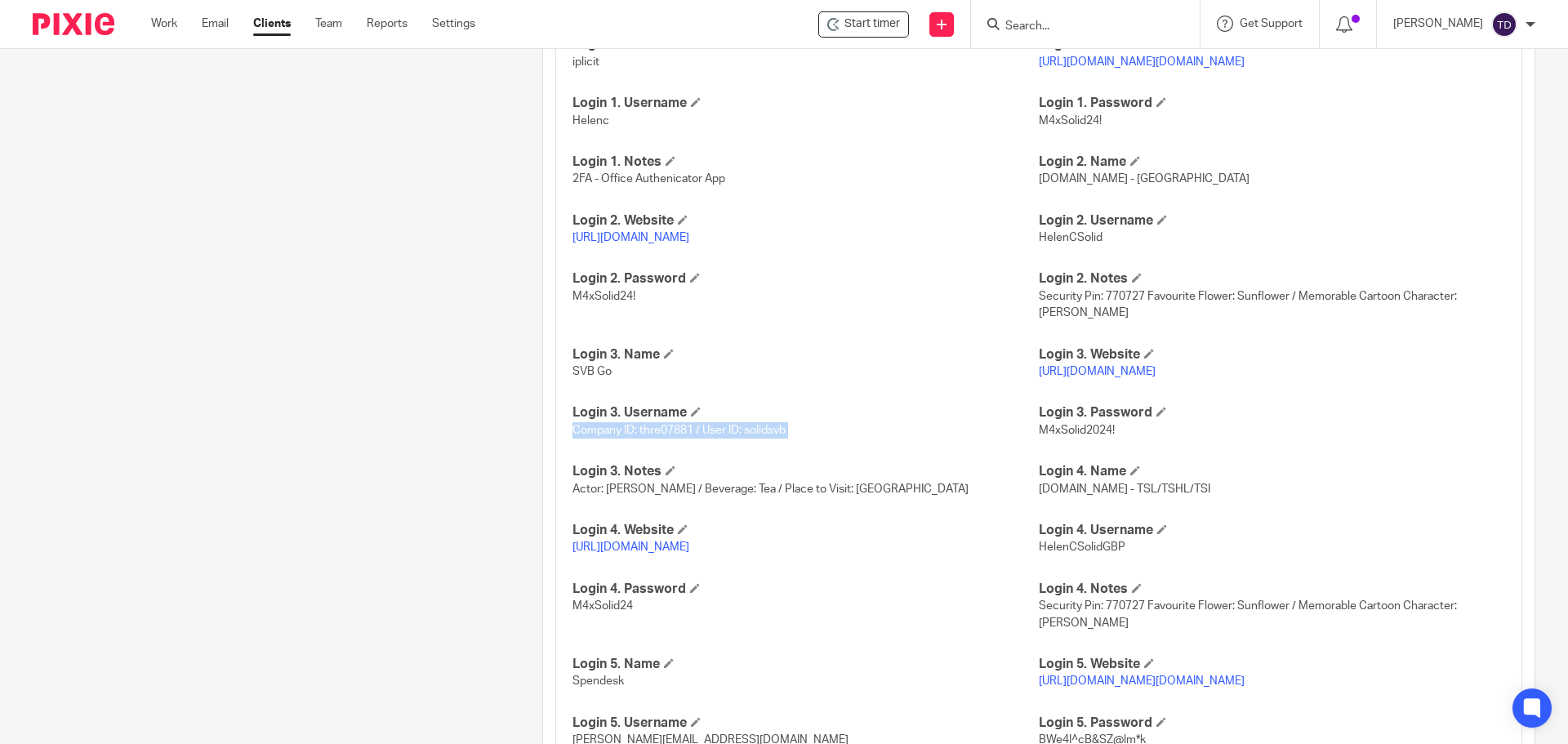
click at [642, 430] on span "Company ID: thre07881 / User ID: solidsvb" at bounding box center [680, 431] width 213 height 12
drag, startPoint x: 638, startPoint y: 431, endPoint x: 690, endPoint y: 430, distance: 52.0
click at [690, 430] on span "Company ID: thre07881 / User ID: solidsvb" at bounding box center [680, 431] width 213 height 12
copy span "thre07881"
